Goal: Check status: Check status

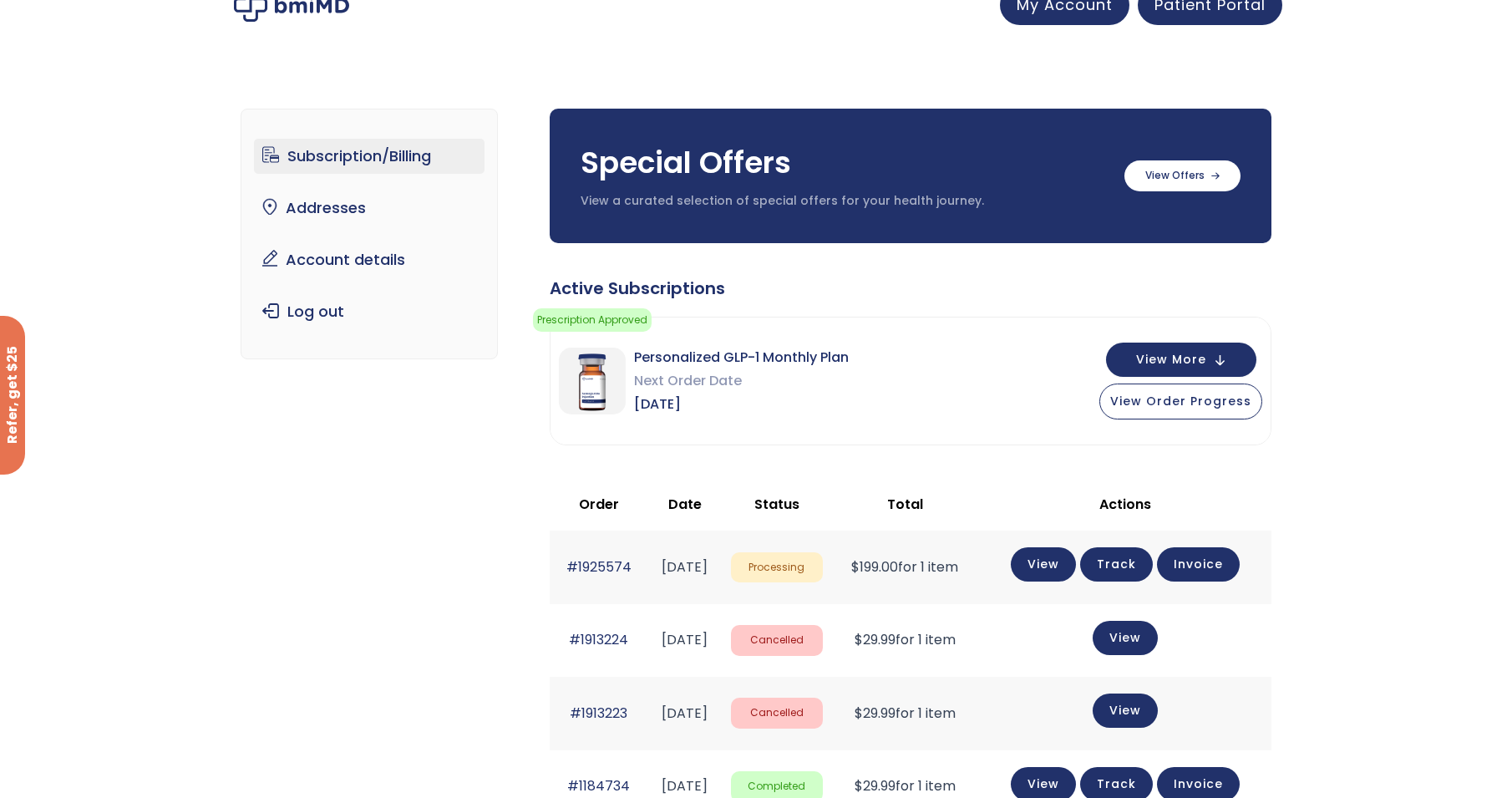
scroll to position [94, 0]
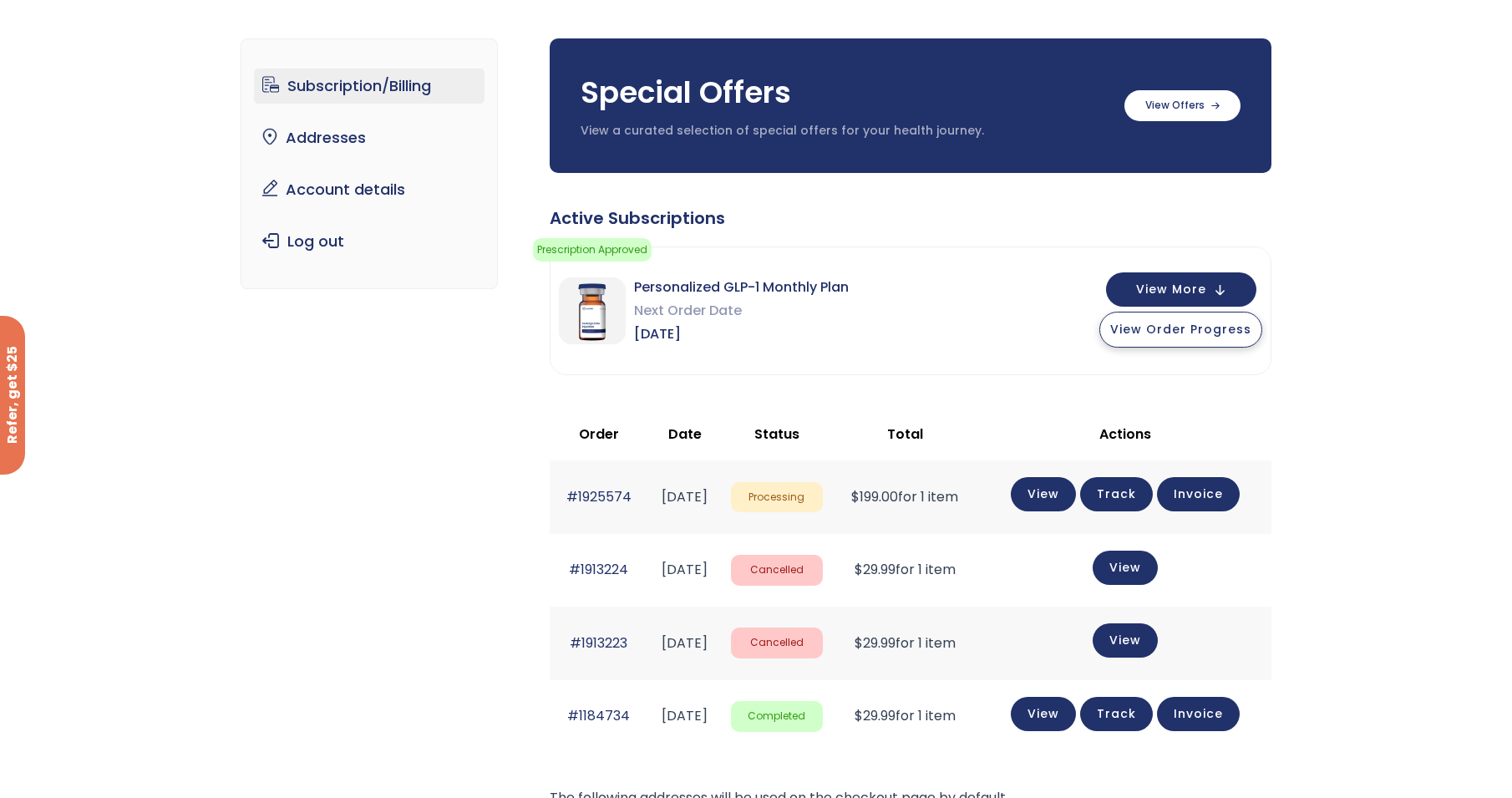
click at [1192, 329] on span "View Order Progress" at bounding box center [1181, 329] width 141 height 16
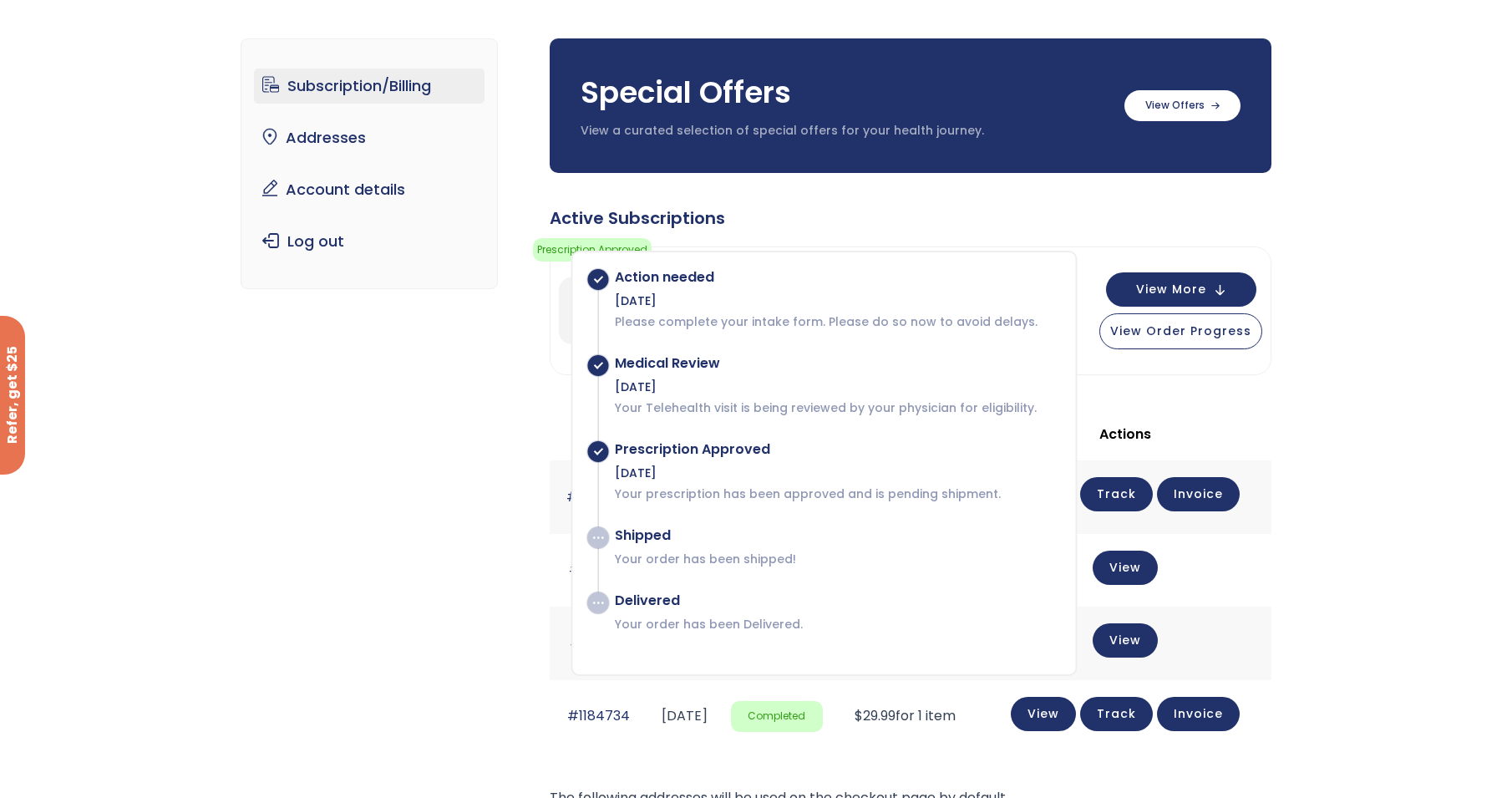
click at [1356, 255] on div "Subscription/Billing bmiRewards Addresses Account details Submit a Review Log o…" at bounding box center [756, 554] width 1512 height 1100
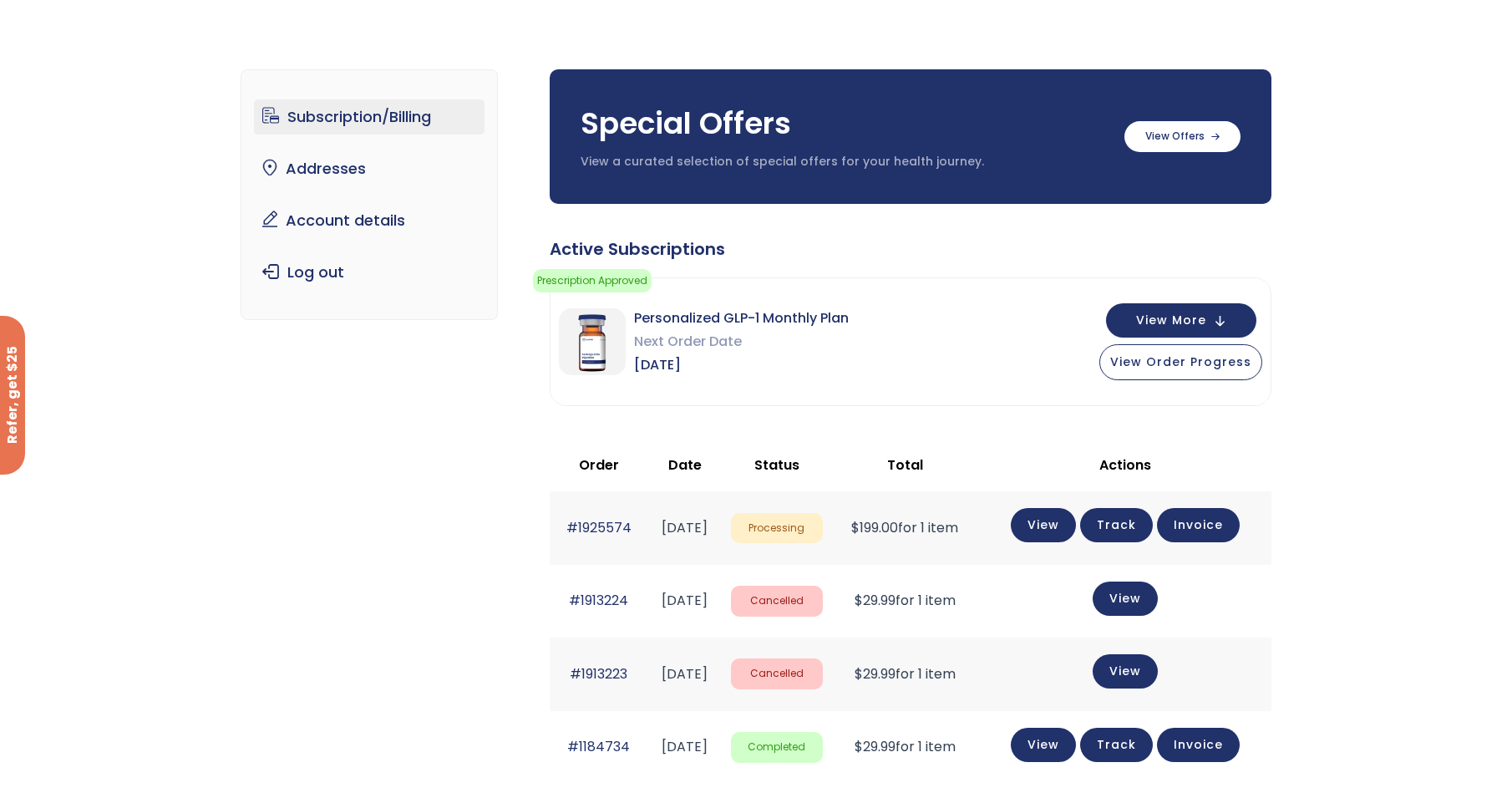
scroll to position [0, 0]
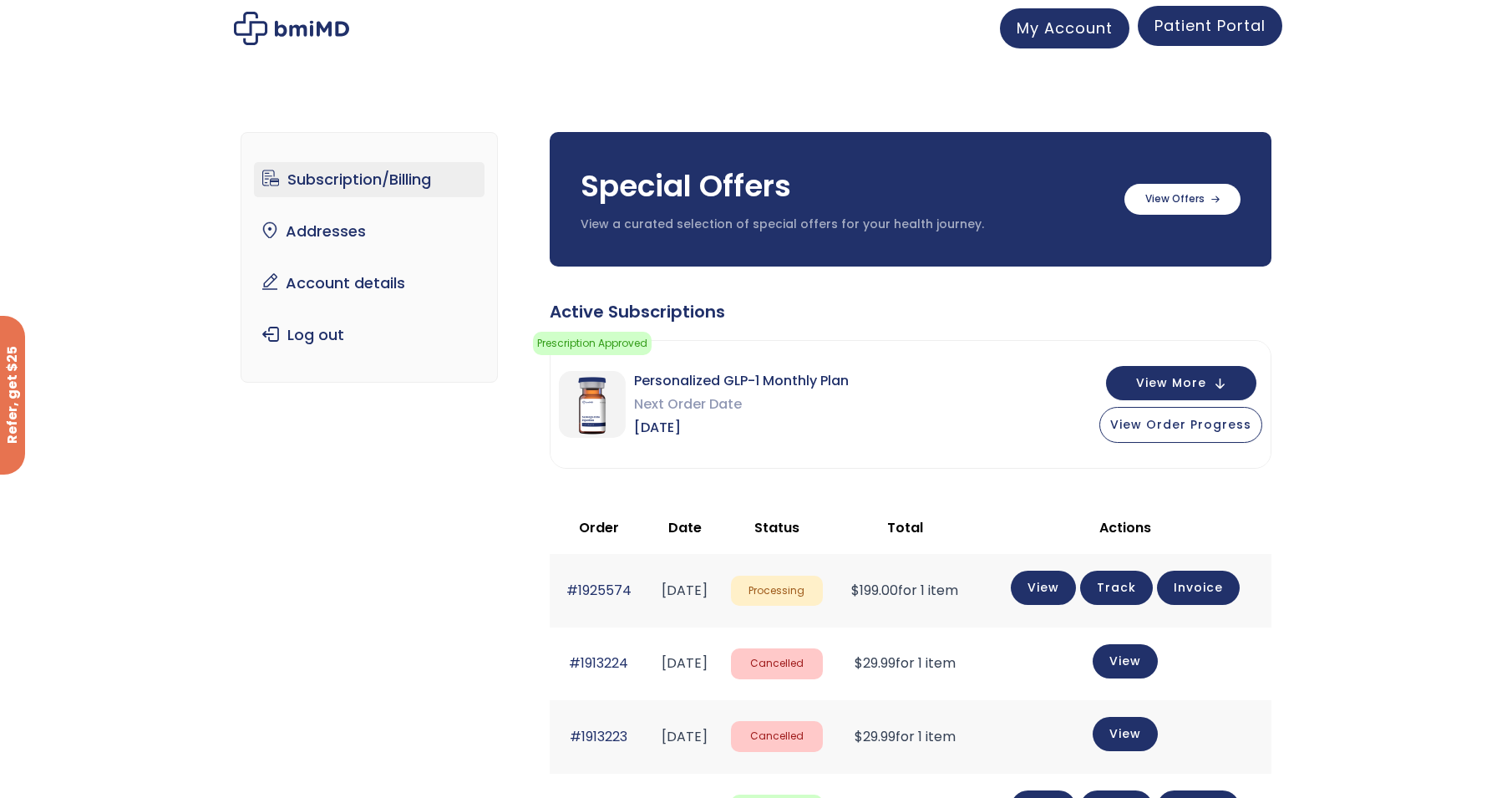
click at [1207, 31] on span "Patient Portal" at bounding box center [1210, 25] width 111 height 21
